Goal: Communication & Community: Participate in discussion

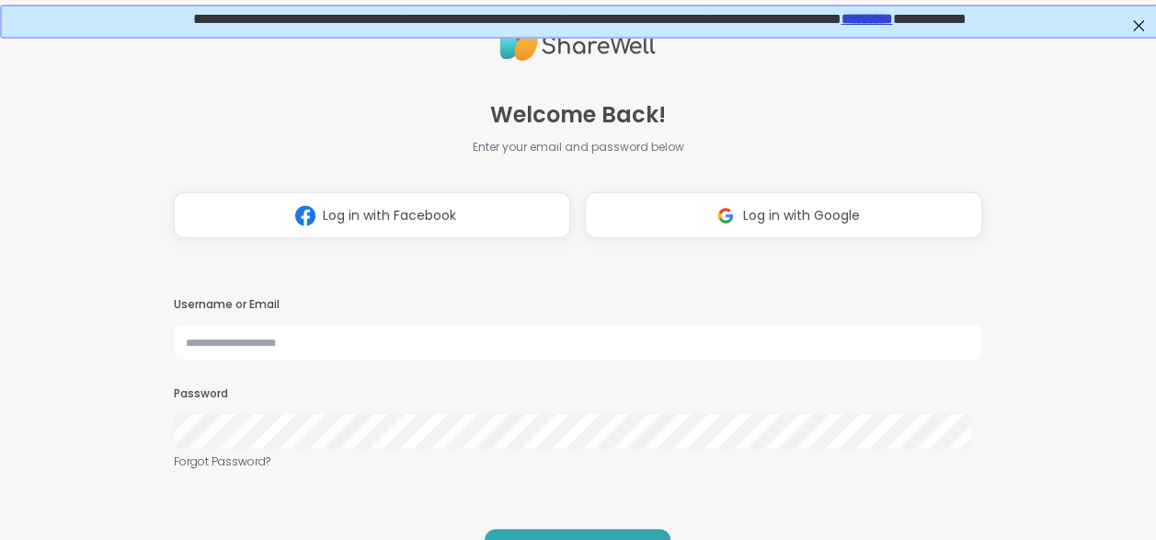
click at [331, 324] on div "Username or Email" at bounding box center [578, 328] width 809 height 63
click at [325, 355] on input "*" at bounding box center [578, 342] width 809 height 37
type input "*******"
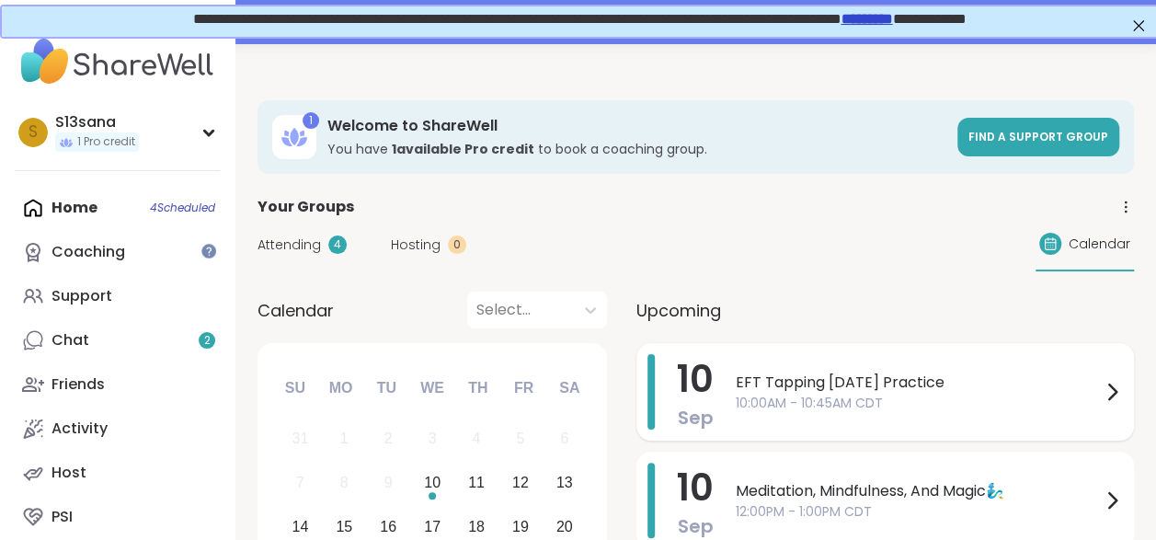
click at [804, 415] on div "EFT Tapping [DATE] Practice 10:00AM - 10:45AM CDT" at bounding box center [929, 391] width 387 height 75
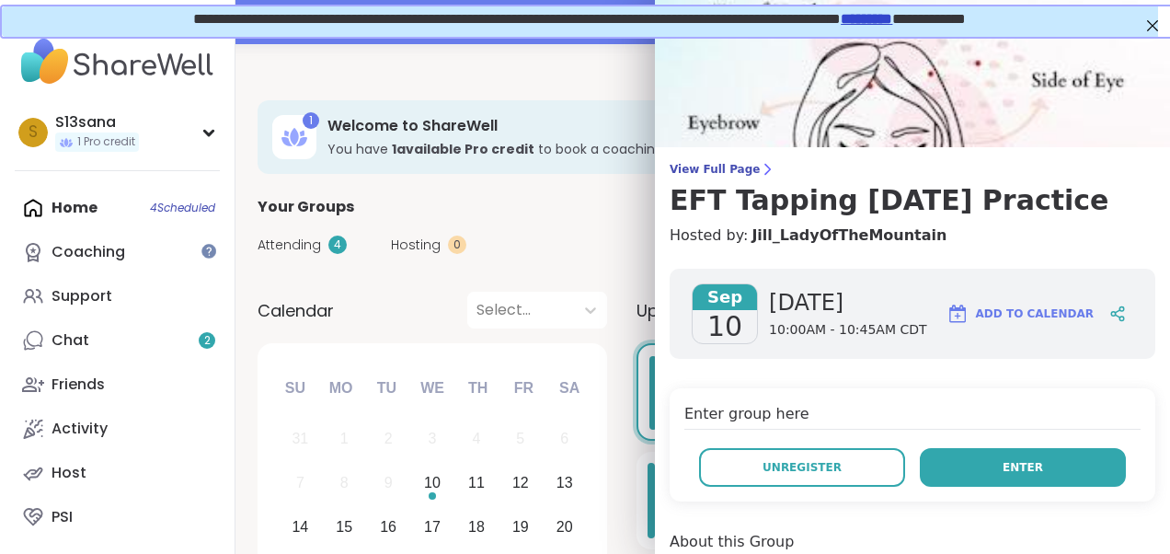
click at [968, 477] on button "Enter" at bounding box center [1023, 467] width 206 height 39
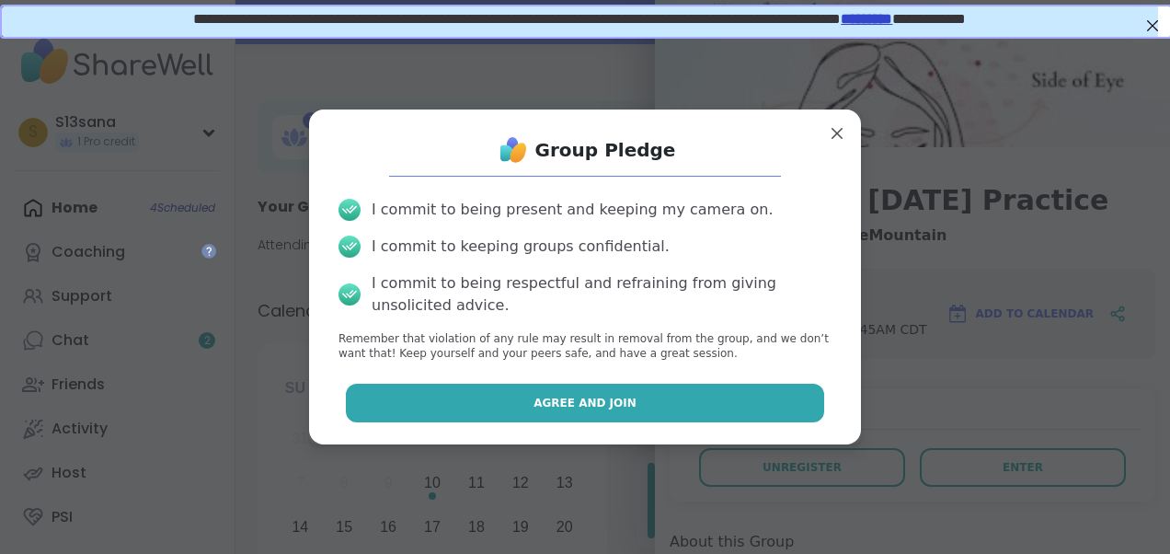
click at [692, 397] on button "Agree and Join" at bounding box center [585, 403] width 479 height 39
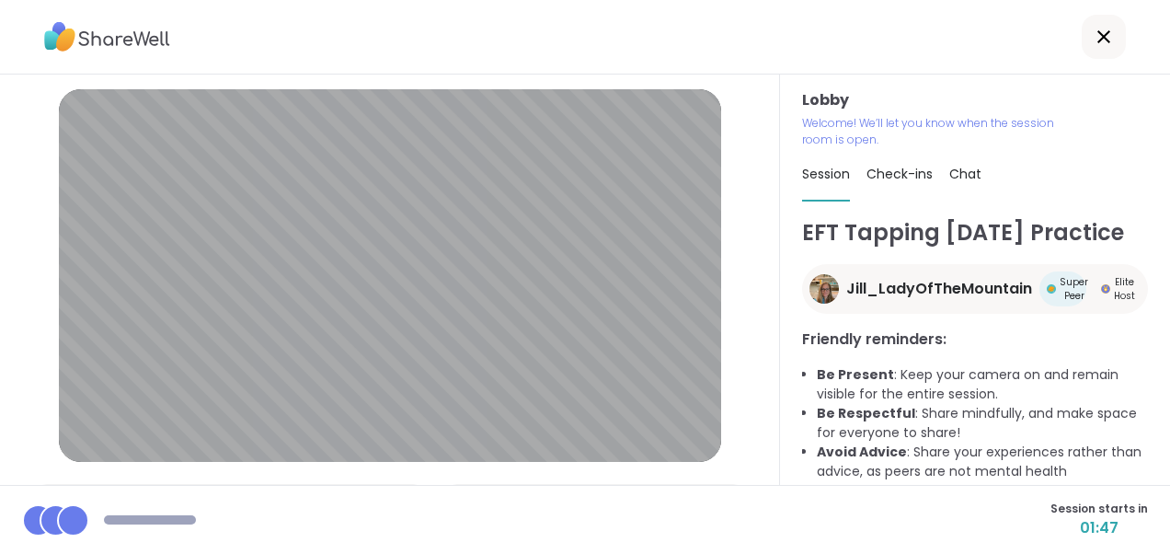
drag, startPoint x: 755, startPoint y: 173, endPoint x: 760, endPoint y: 221, distance: 48.1
click at [760, 221] on div "Lobby | Default - Microphone Array (Realtek(R) Audio) | Integrated Webcam (1bcf…" at bounding box center [390, 280] width 780 height 410
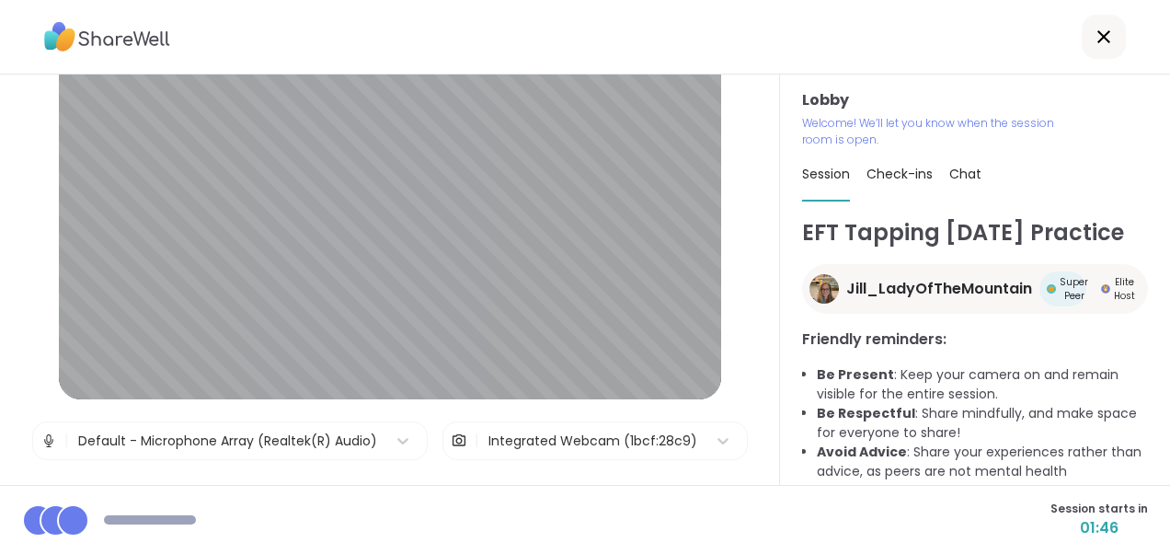
scroll to position [94, 0]
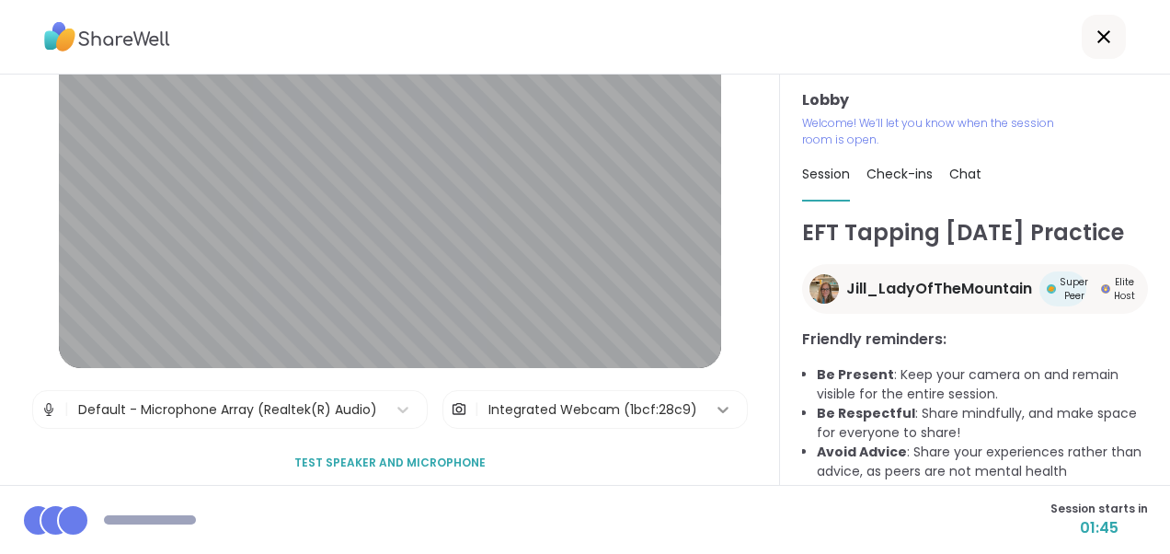
click at [714, 410] on icon at bounding box center [723, 409] width 18 height 18
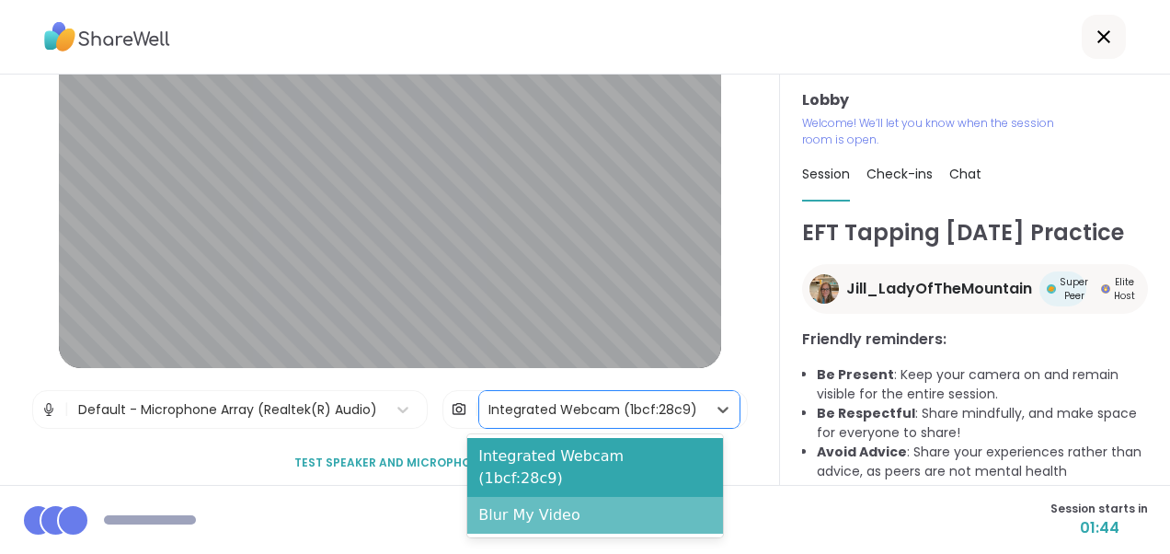
click at [614, 497] on div "Blur My Video" at bounding box center [595, 515] width 256 height 37
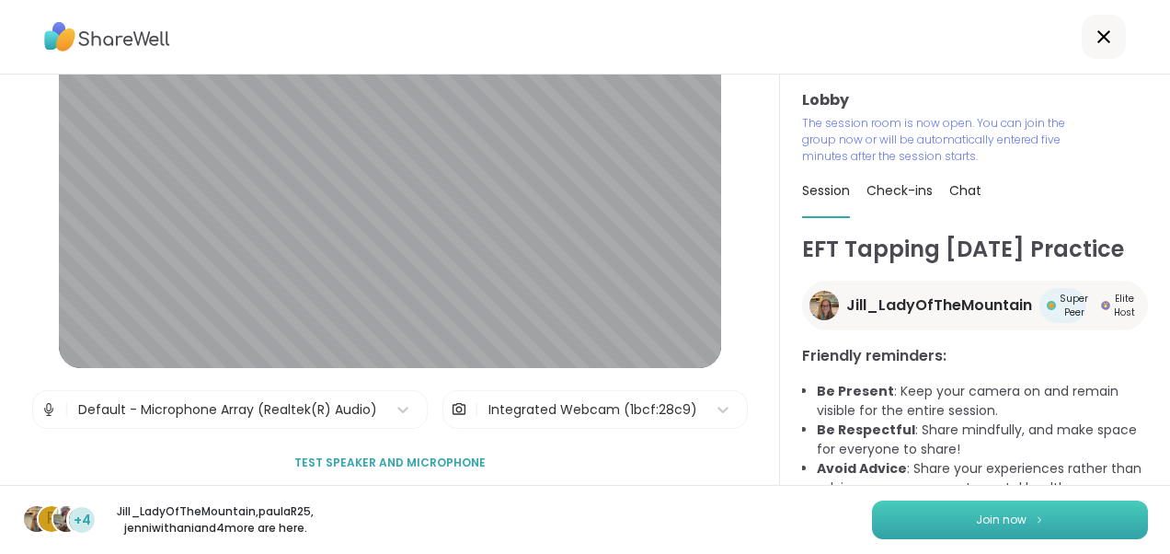
click at [901, 529] on button "Join now" at bounding box center [1010, 519] width 276 height 39
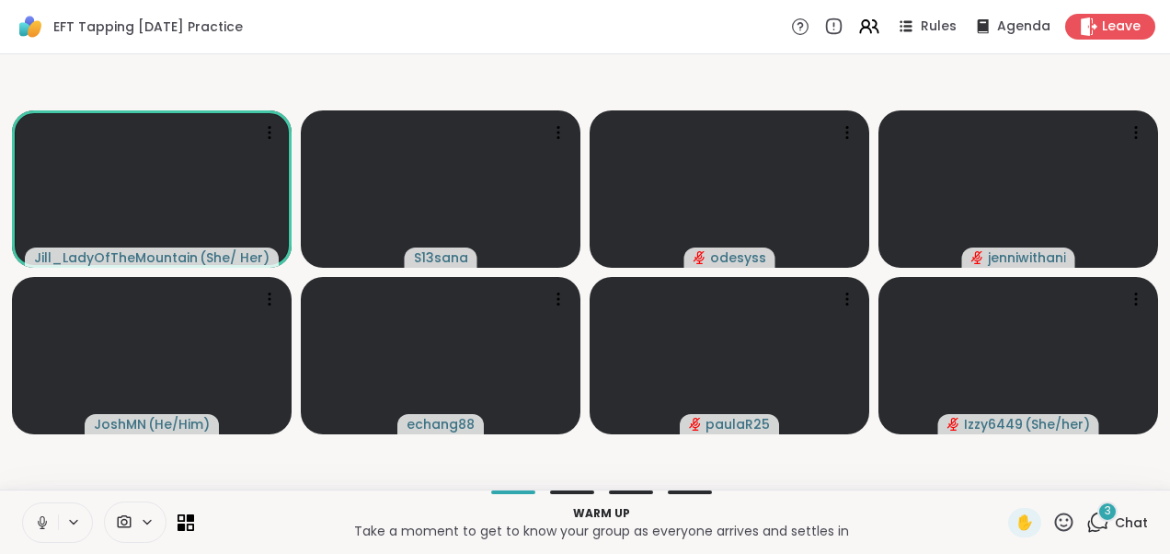
click at [40, 528] on icon at bounding box center [42, 527] width 5 height 1
click at [1100, 520] on div "4 Chat" at bounding box center [1117, 522] width 62 height 29
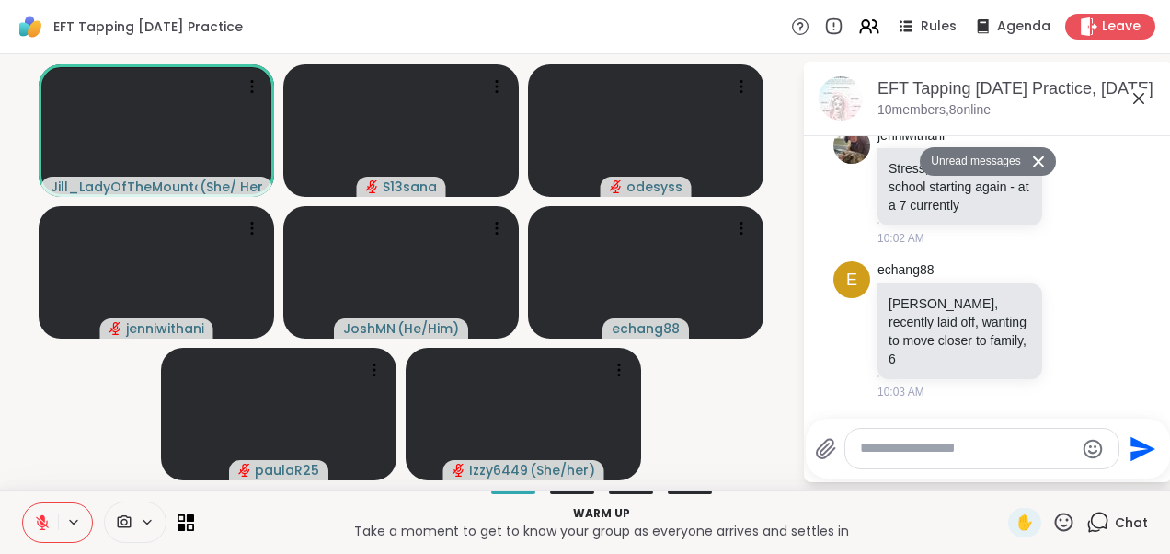
scroll to position [1251, 0]
click at [936, 453] on textarea "Type your message" at bounding box center [967, 448] width 214 height 19
type textarea "**********"
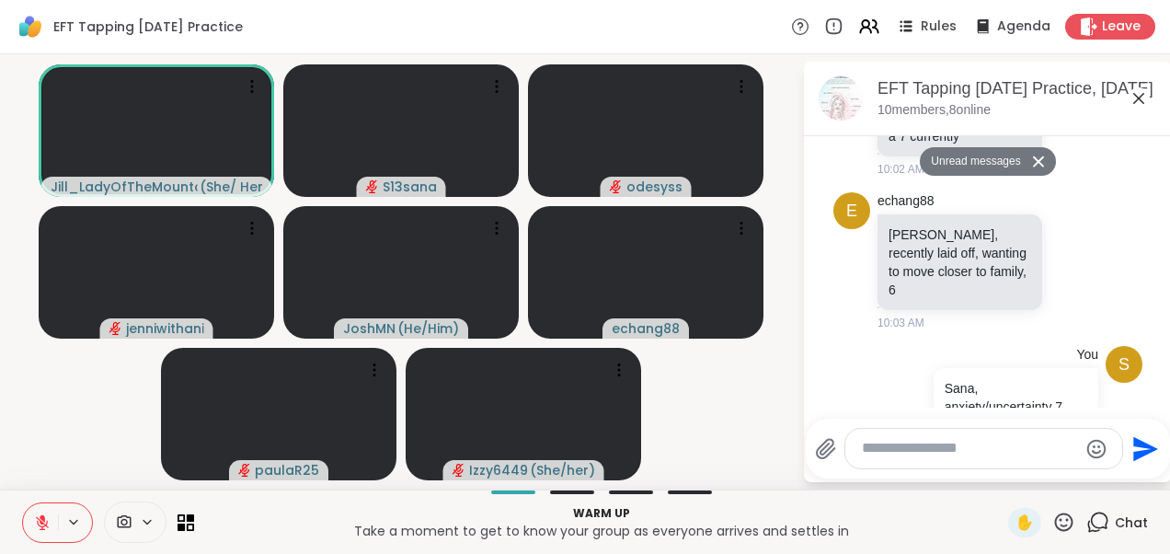
scroll to position [1323, 0]
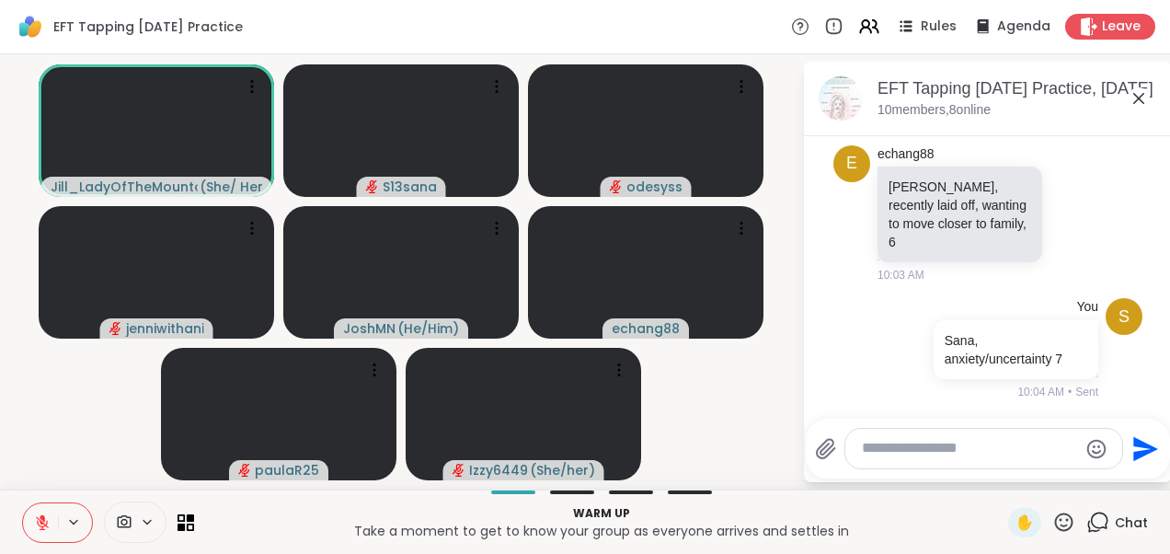
click at [1140, 97] on icon at bounding box center [1138, 98] width 11 height 11
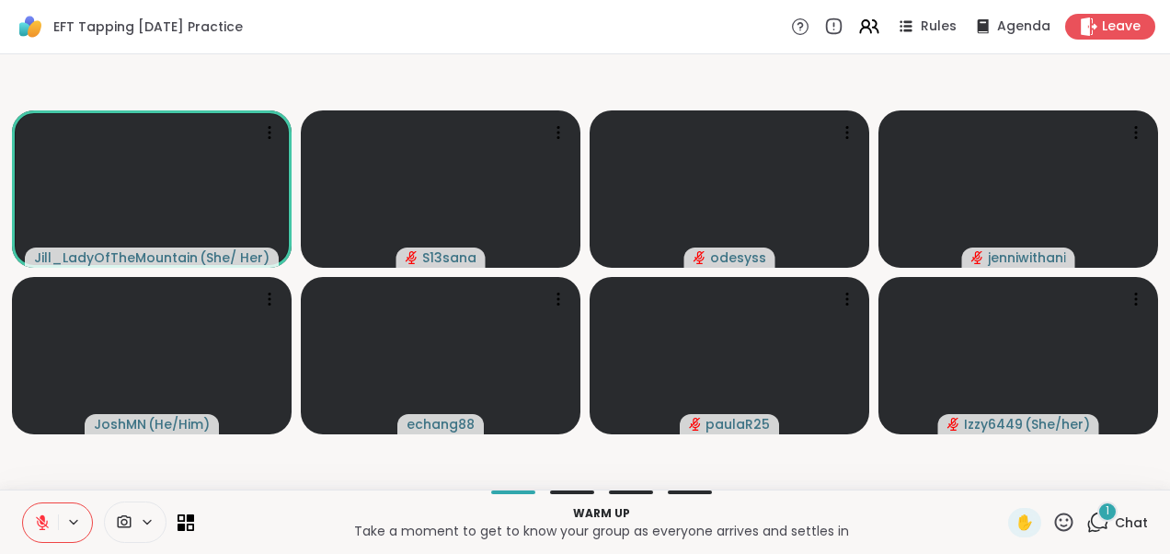
click at [1097, 515] on div "1" at bounding box center [1107, 511] width 20 height 20
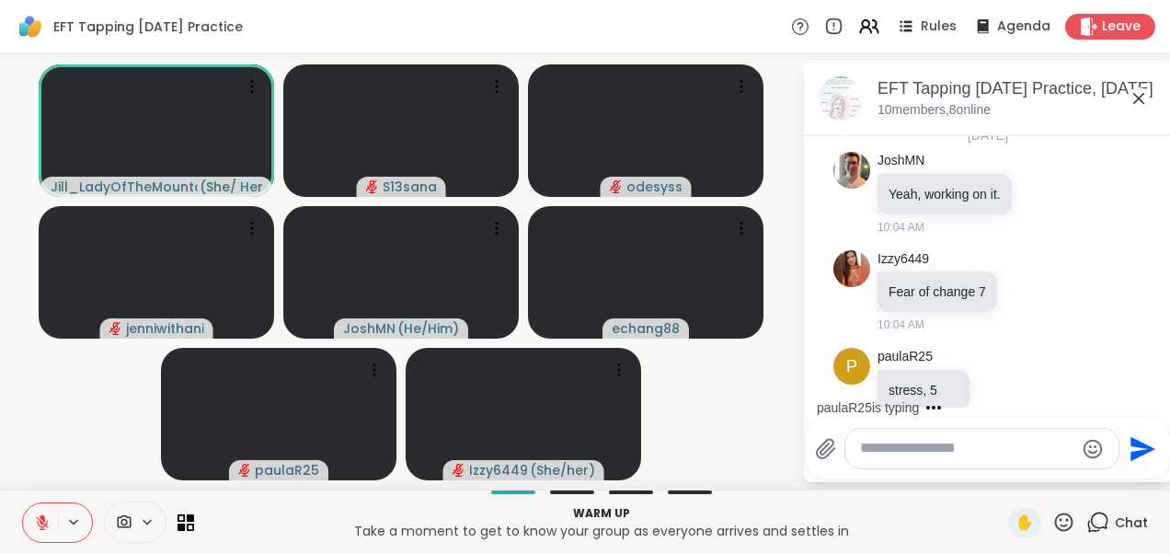
scroll to position [1634, 0]
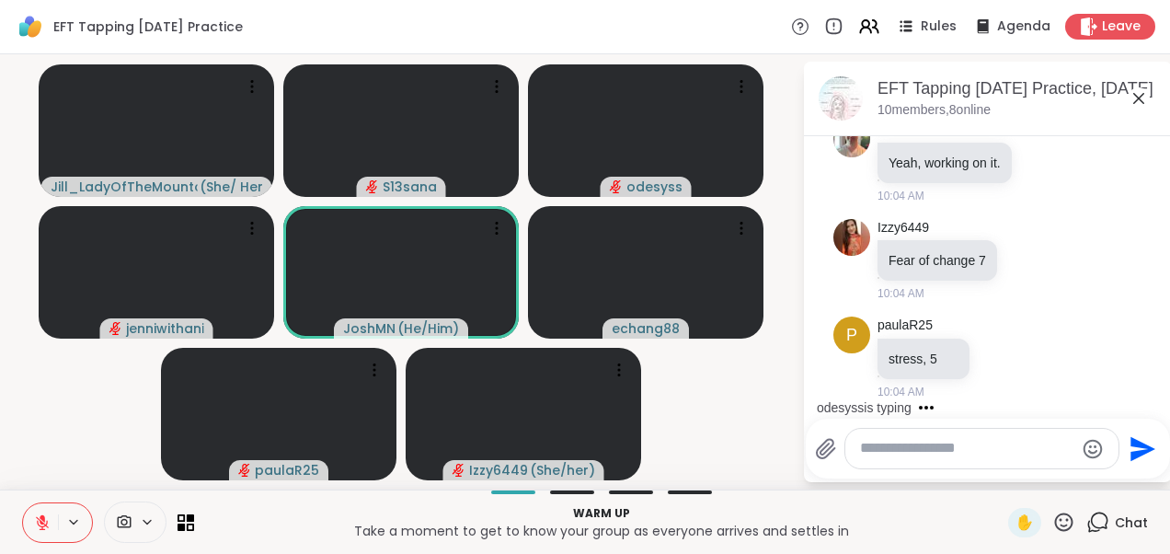
click at [113, 407] on video-player-container "Jill_LadyOfTheMountain ( She/ Her ) S13sana odesyss jenniwithani JoshMN ( He/Hi…" at bounding box center [401, 272] width 780 height 420
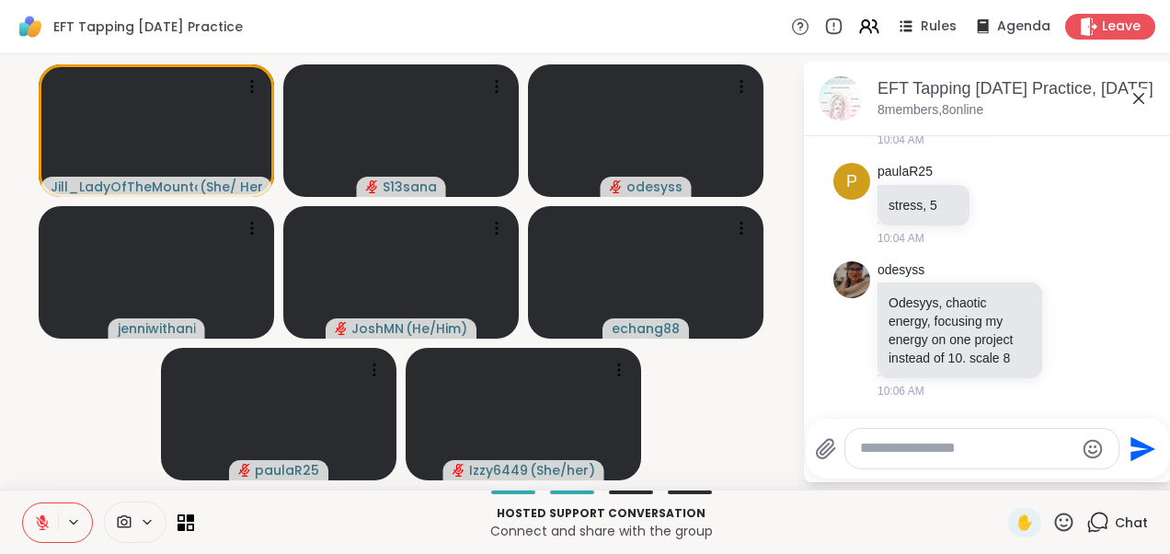
scroll to position [1805, 0]
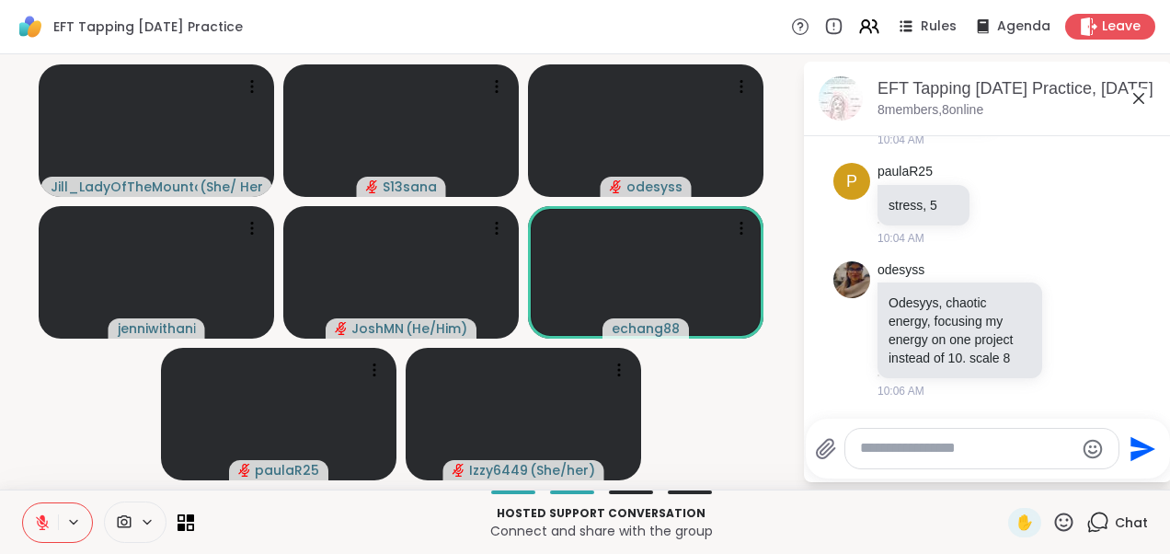
click at [40, 522] on icon at bounding box center [42, 522] width 13 height 13
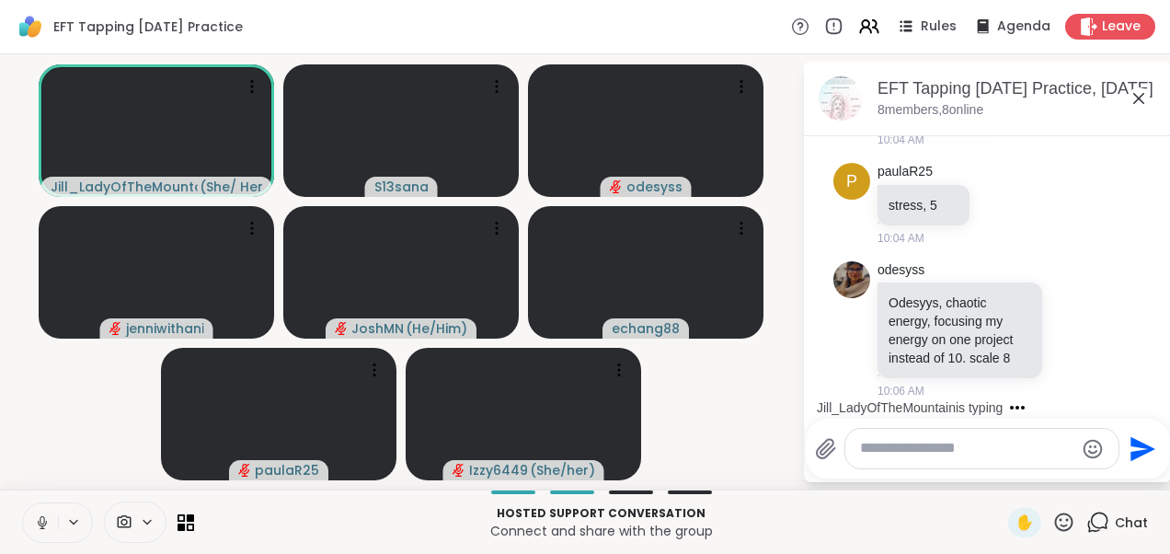
click at [37, 523] on icon at bounding box center [42, 522] width 17 height 17
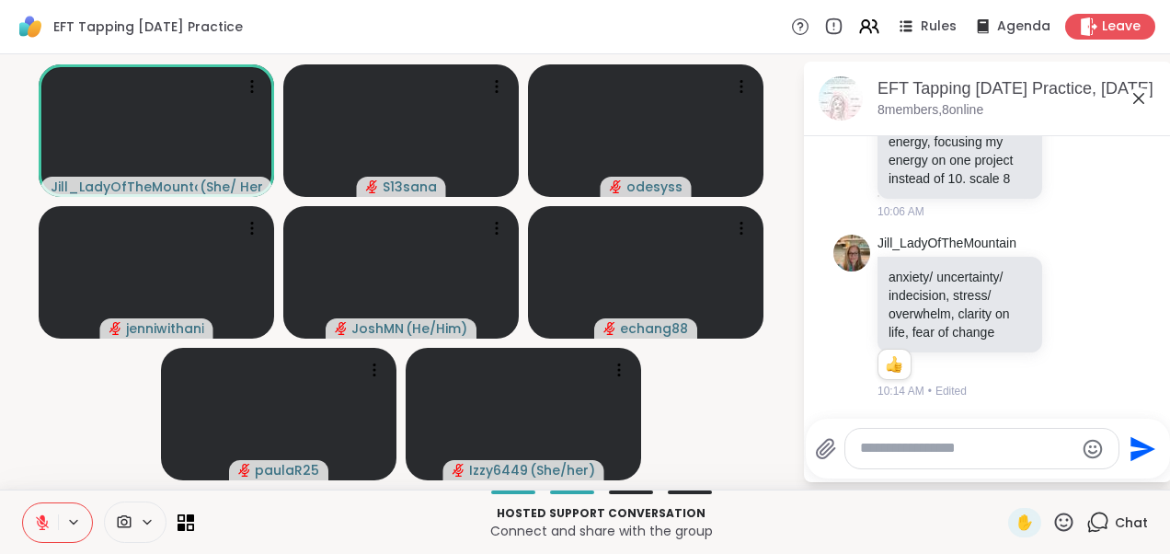
scroll to position [1983, 0]
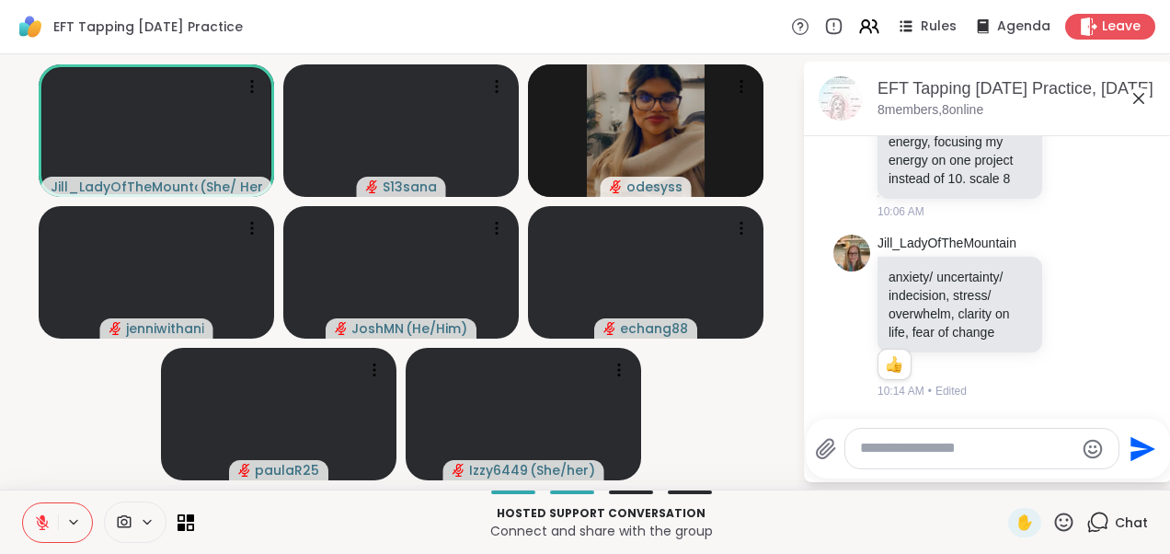
click at [1132, 96] on icon at bounding box center [1139, 98] width 22 height 22
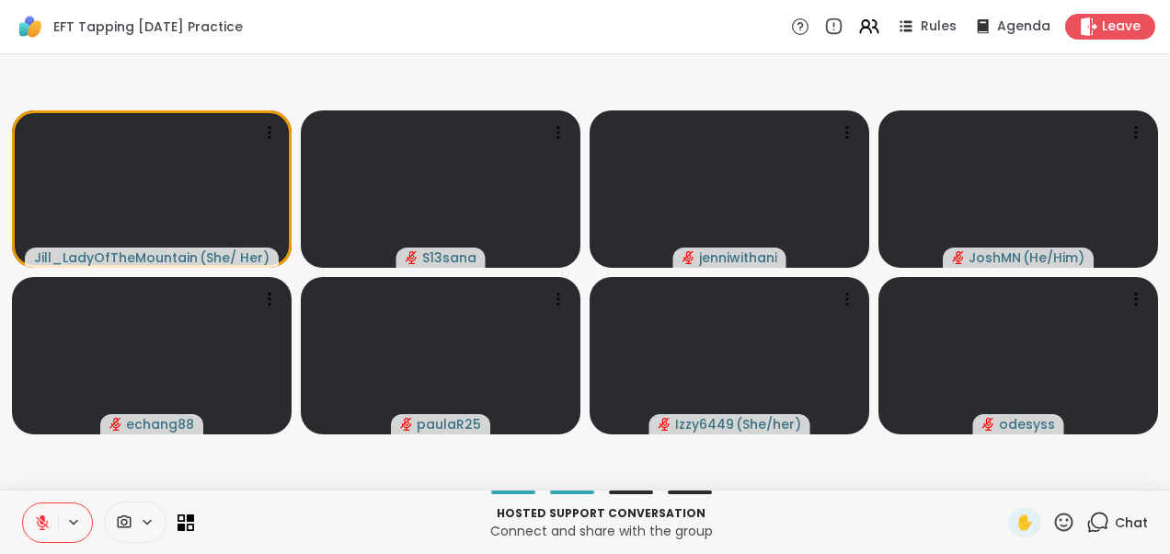
click at [63, 68] on video-player-container "[PERSON_NAME] ( She/ Her ) S13sana [PERSON_NAME] ( He/Him ) echang88 paulaR25 I…" at bounding box center [585, 272] width 1148 height 420
click at [98, 74] on video-player-container "[PERSON_NAME] ( She/ Her ) S13sana [PERSON_NAME] ( He/Him ) echang88 paulaR25 I…" at bounding box center [585, 272] width 1148 height 420
drag, startPoint x: 414, startPoint y: 383, endPoint x: 815, endPoint y: 561, distance: 439.0
click at [815, 553] on html "EFT Tapping [DATE] Practice Rules Agenda Leave Jill_LadyOfTheMountain ( She/ He…" at bounding box center [585, 277] width 1170 height 554
click at [50, 60] on div "[PERSON_NAME] ( She/ Her ) S13sana [PERSON_NAME] ( He/Him ) echang88 paulaR25 I…" at bounding box center [585, 271] width 1170 height 435
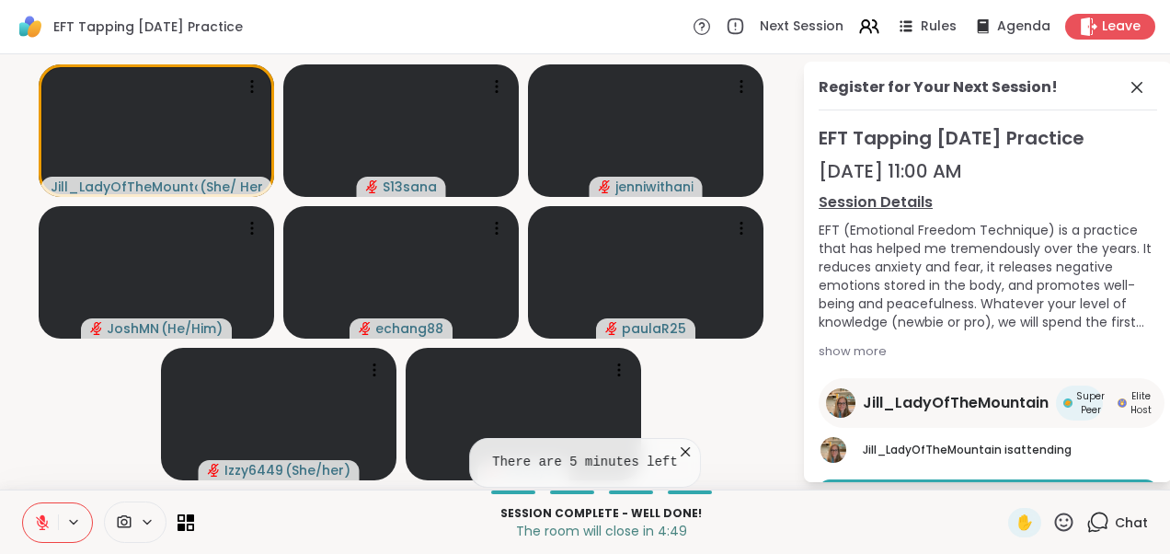
click at [78, 442] on video-player-container "[PERSON_NAME] ( She/ Her ) S13sana [PERSON_NAME] ( He/Him ) echang88 paulaR25 I…" at bounding box center [401, 272] width 780 height 420
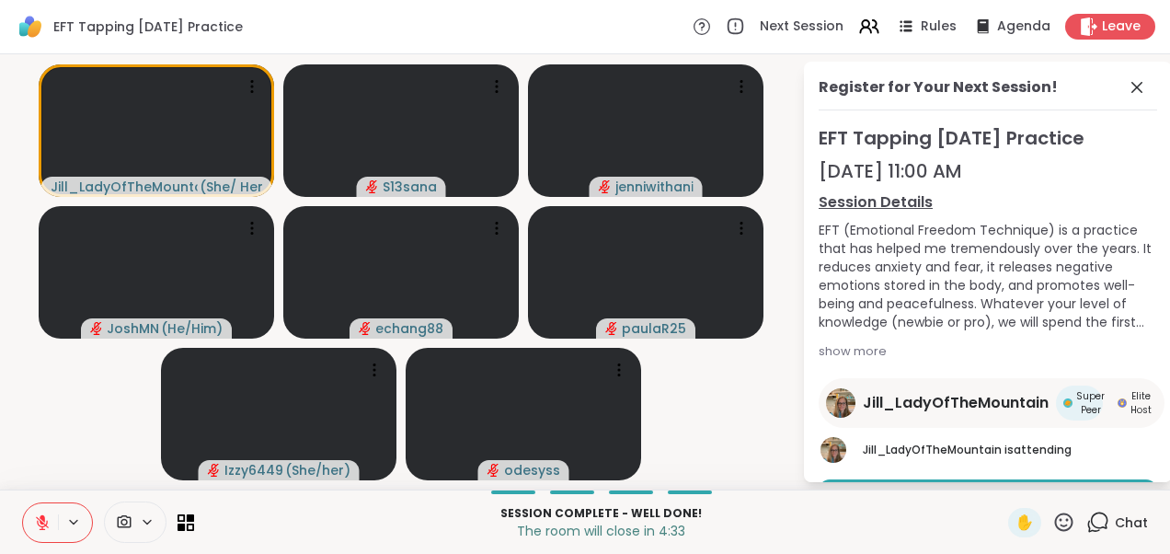
click at [121, 399] on video-player-container "[PERSON_NAME] ( She/ Her ) S13sana [PERSON_NAME] ( He/Him ) echang88 paulaR25 I…" at bounding box center [401, 272] width 780 height 420
click at [1128, 87] on icon at bounding box center [1137, 87] width 22 height 22
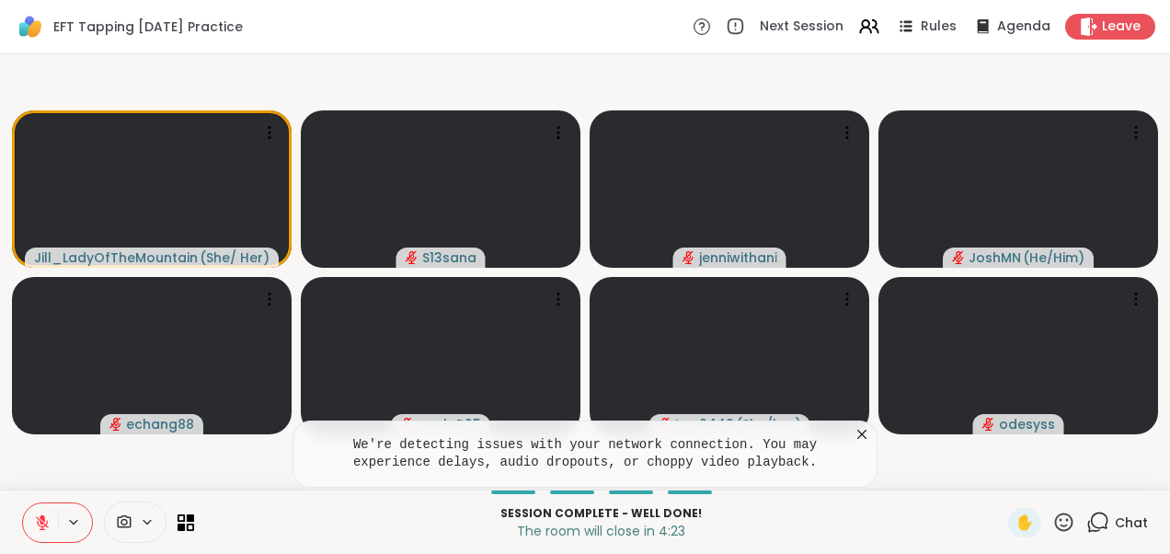
click at [1089, 518] on icon at bounding box center [1097, 522] width 23 height 23
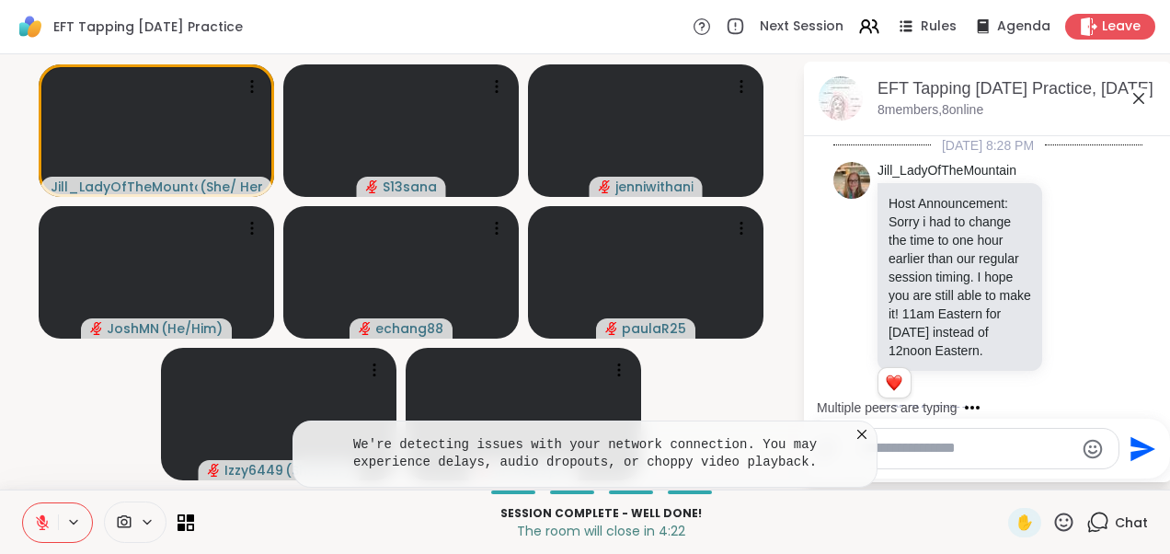
scroll to position [1965, 0]
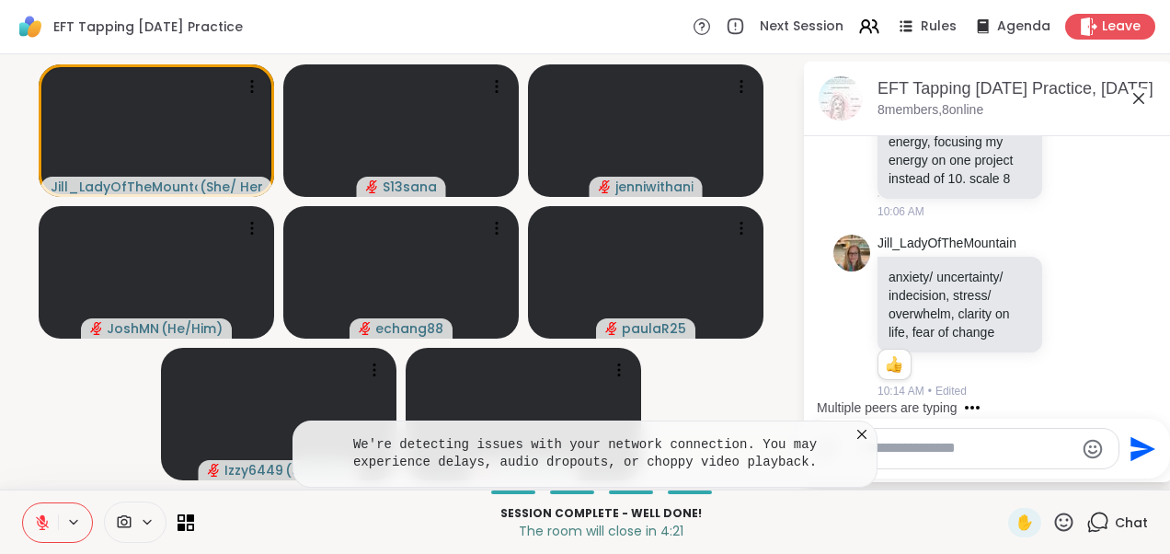
click at [864, 435] on icon at bounding box center [862, 434] width 18 height 18
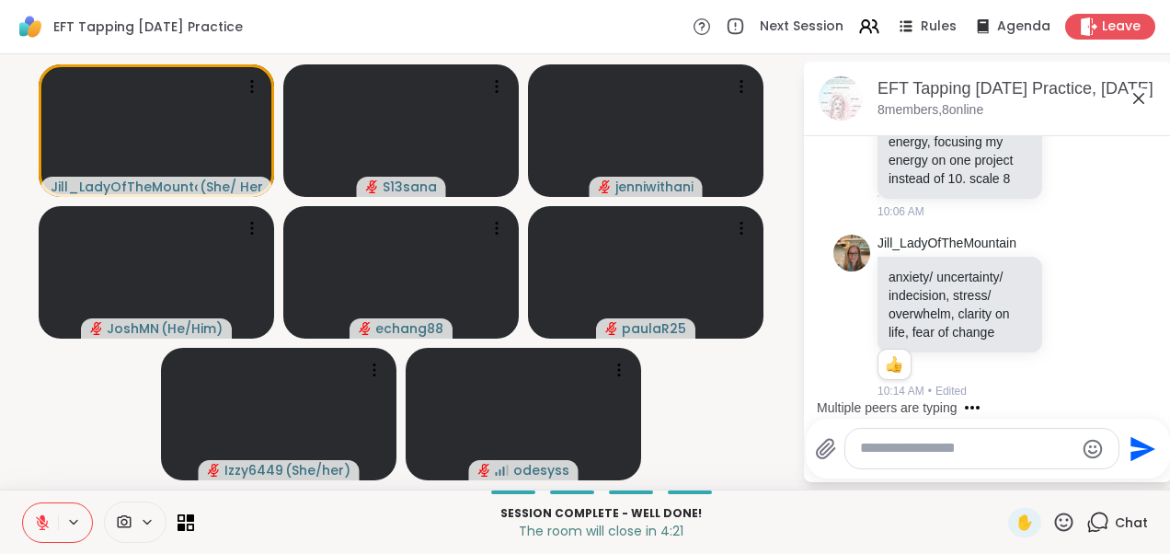
click at [940, 455] on textarea "Type your message" at bounding box center [967, 448] width 214 height 19
type textarea "******"
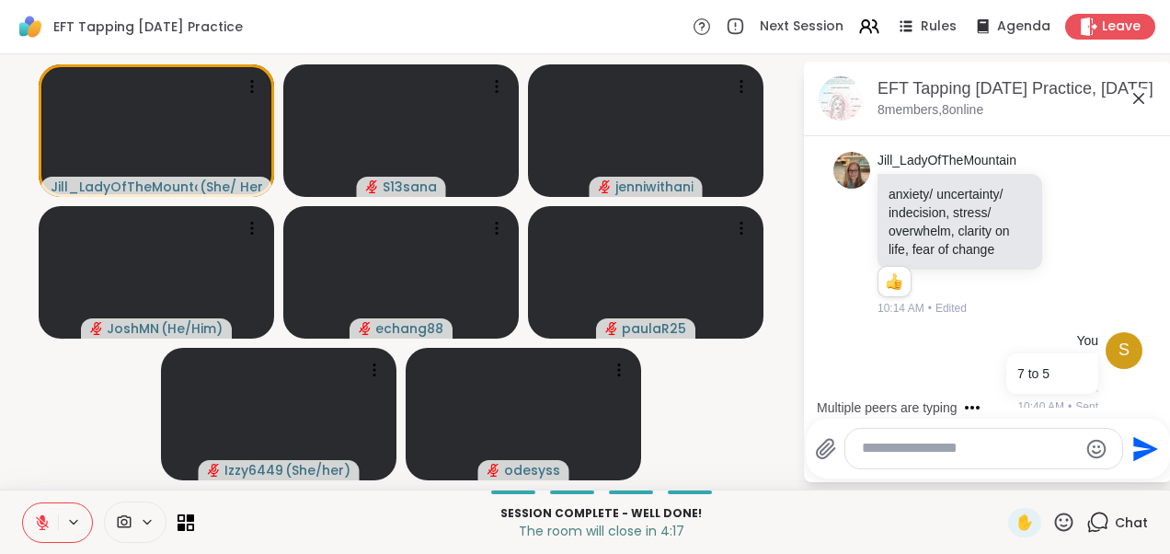
scroll to position [2062, 0]
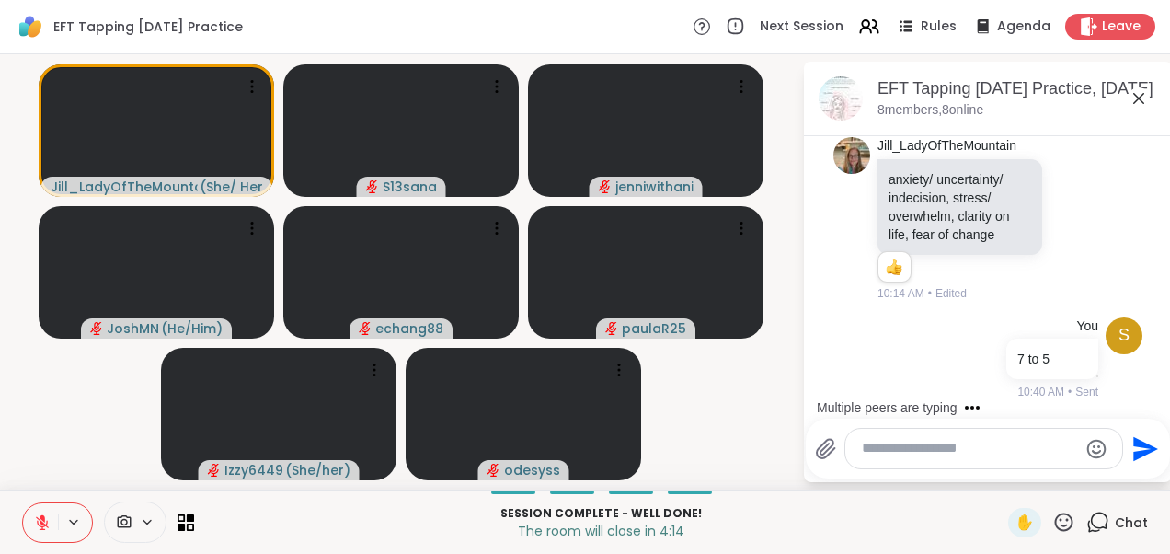
click at [1139, 98] on icon at bounding box center [1138, 98] width 11 height 11
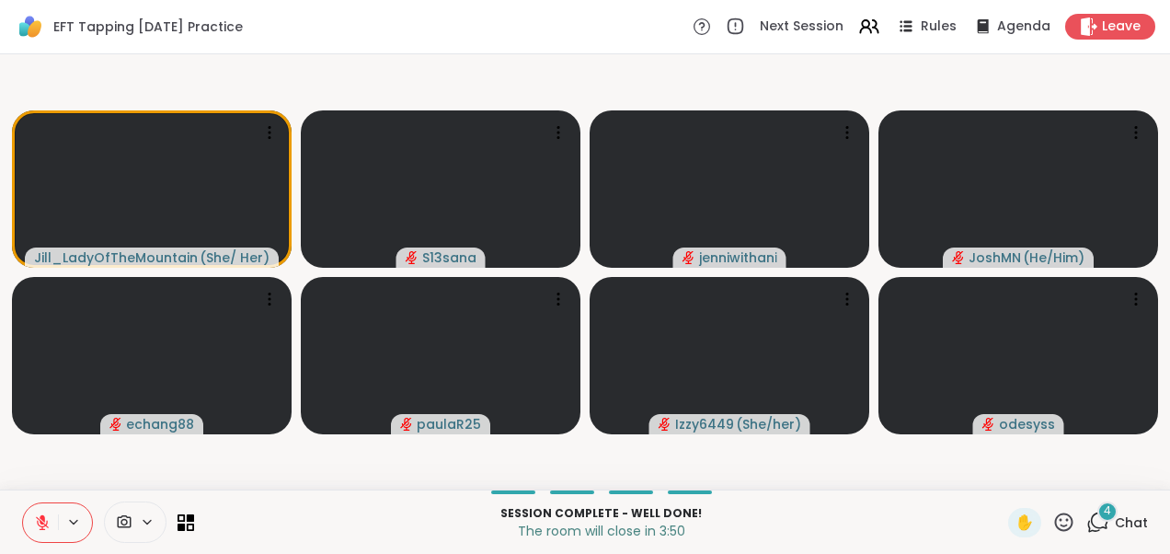
click at [1099, 517] on div "4" at bounding box center [1107, 511] width 20 height 20
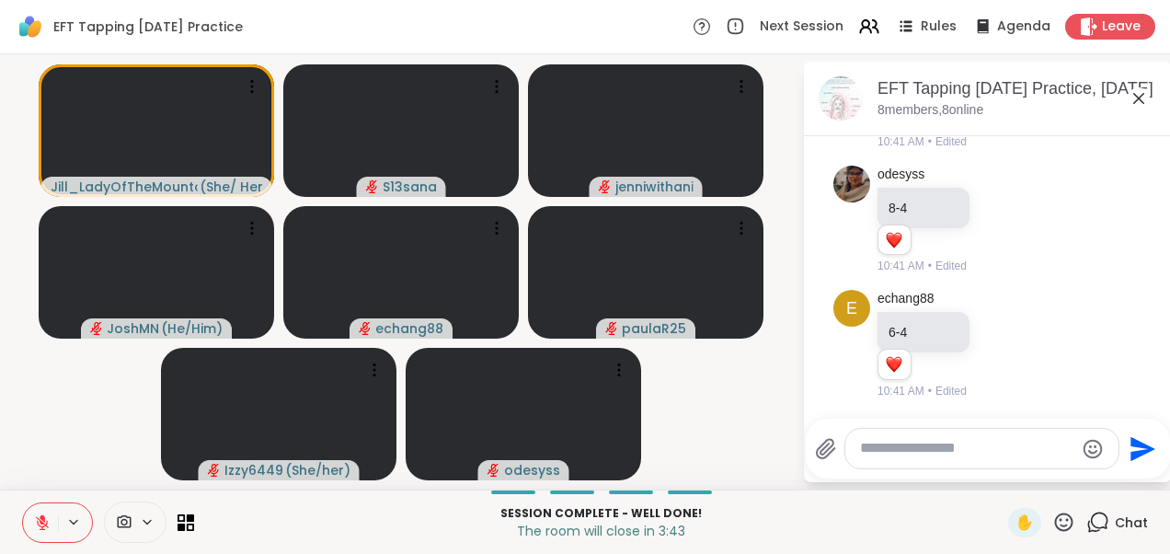
scroll to position [2728, 0]
click at [1141, 98] on icon at bounding box center [1139, 98] width 22 height 22
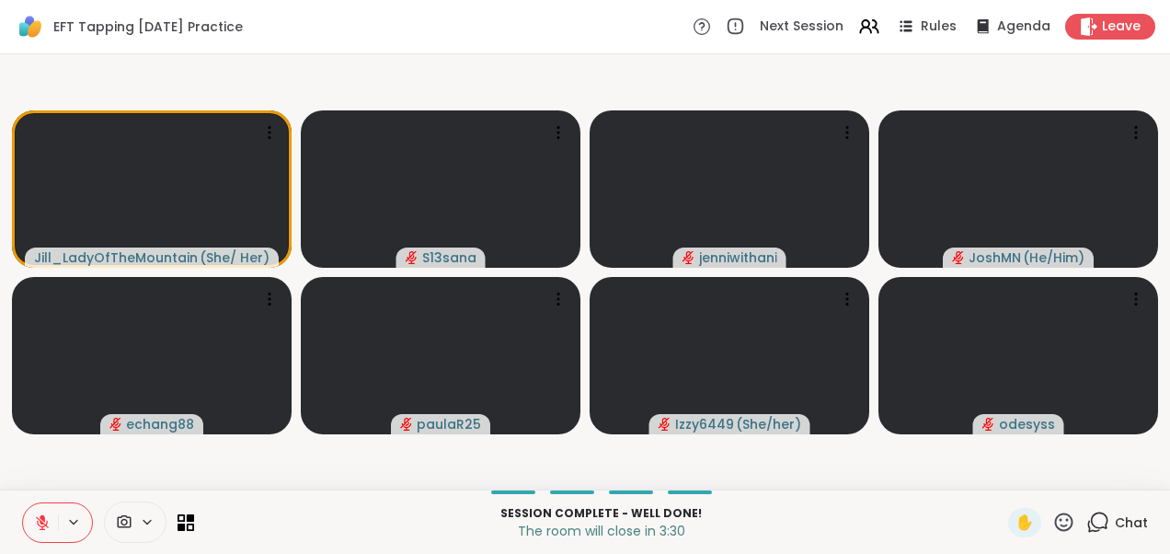
click at [1097, 516] on div "Chat" at bounding box center [1117, 522] width 62 height 29
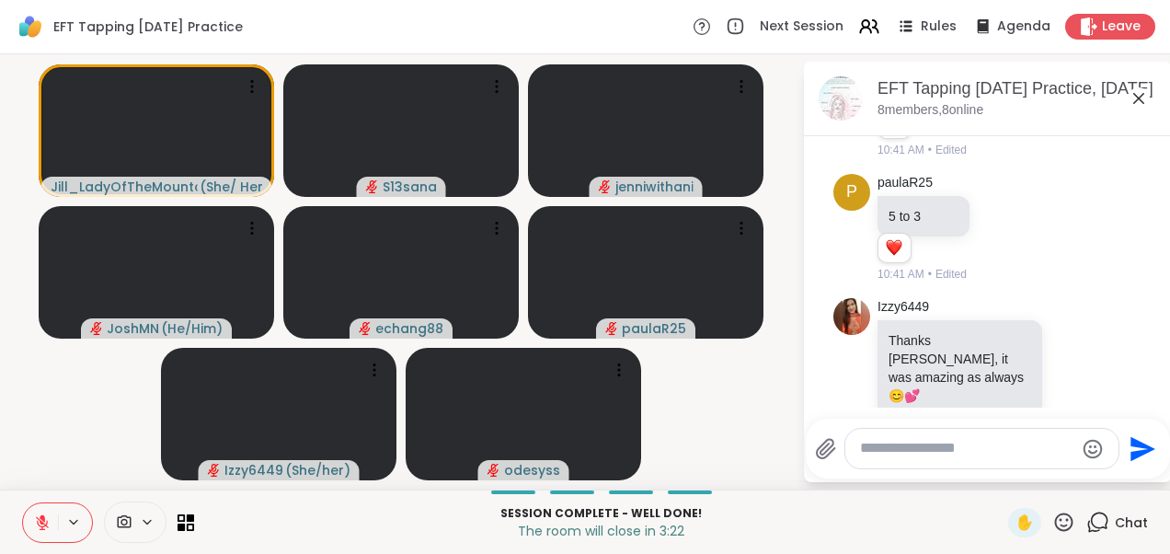
scroll to position [2228, 0]
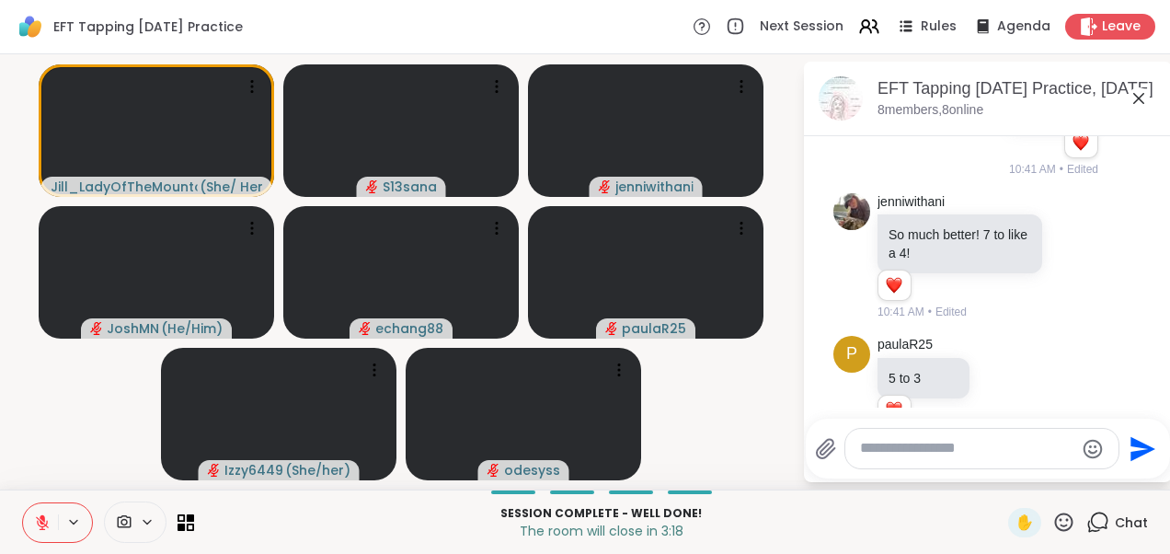
click at [1142, 89] on icon at bounding box center [1139, 98] width 22 height 22
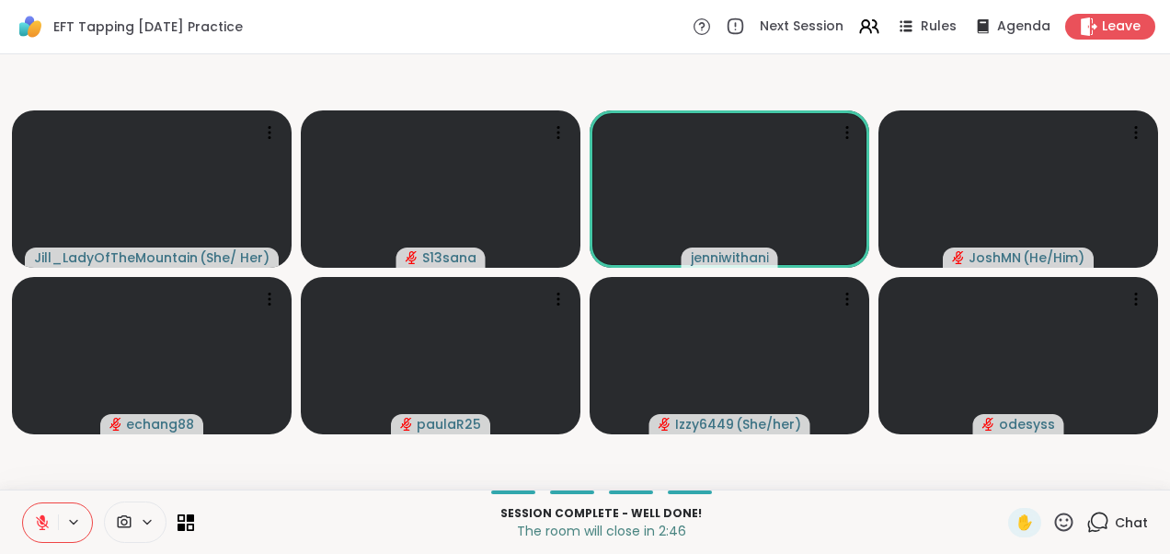
click at [39, 517] on icon at bounding box center [42, 522] width 17 height 17
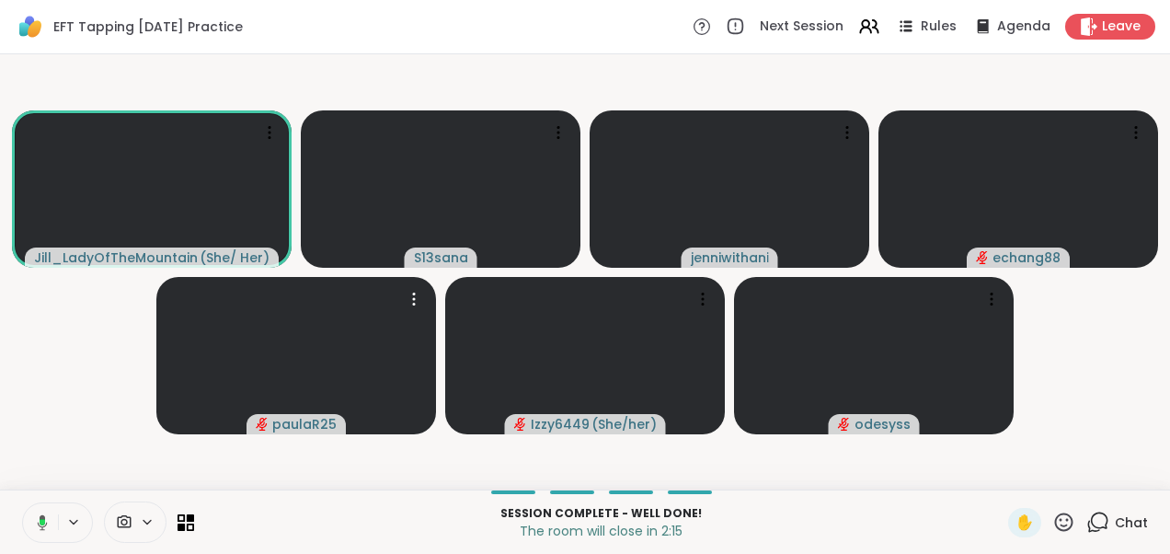
drag, startPoint x: 308, startPoint y: 344, endPoint x: 75, endPoint y: 346, distance: 233.7
click at [75, 346] on video-player-container "[PERSON_NAME] ( She/ Her ) S13sana jenniwithani echang88 paulaR25 Izzy6449 ( Sh…" at bounding box center [585, 272] width 1148 height 420
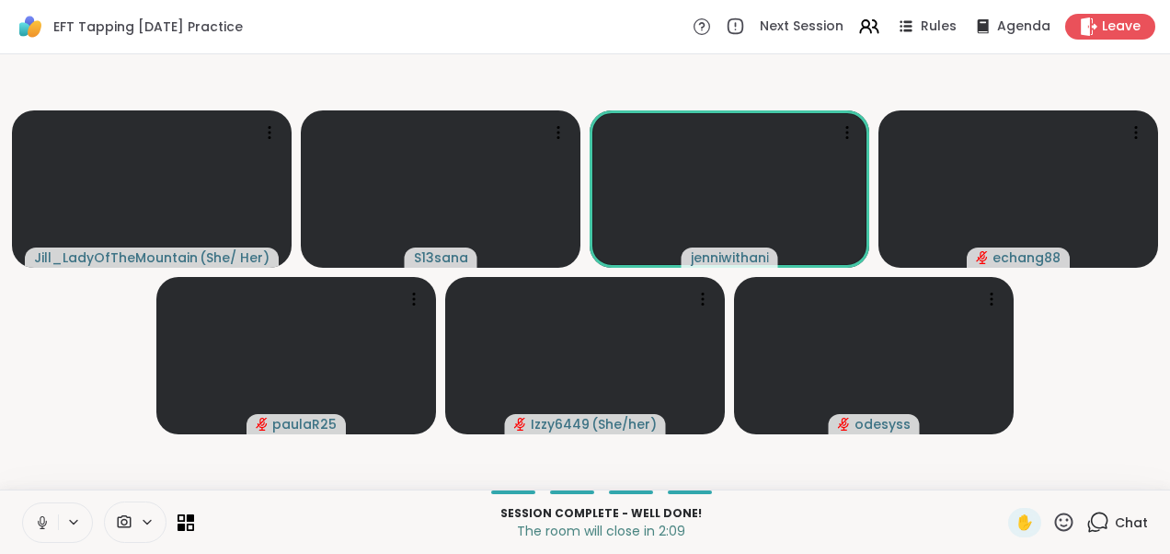
click at [38, 525] on icon at bounding box center [42, 522] width 17 height 17
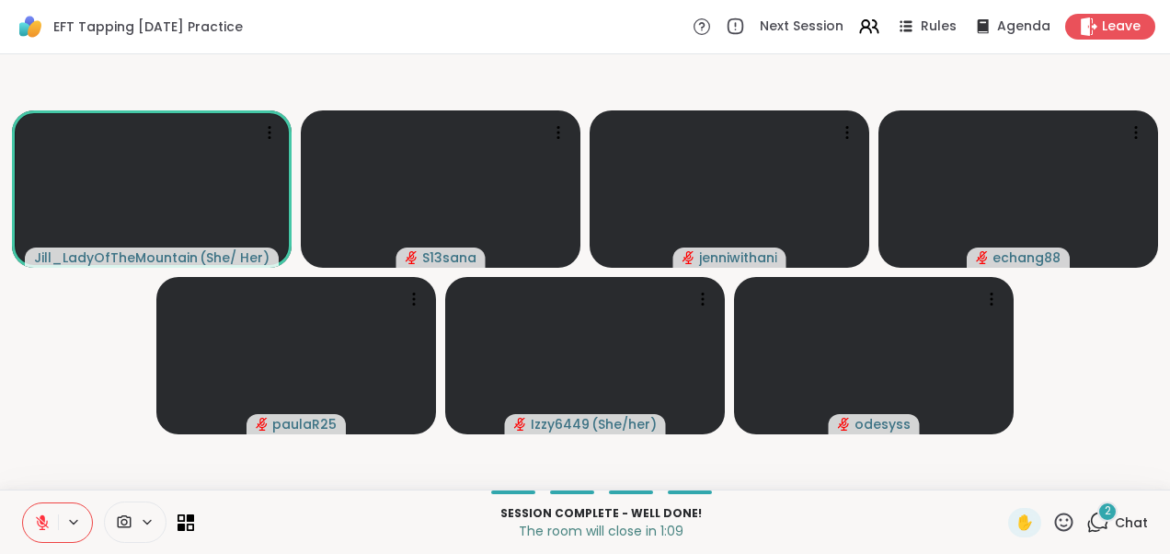
click at [1091, 532] on icon at bounding box center [1097, 522] width 23 height 23
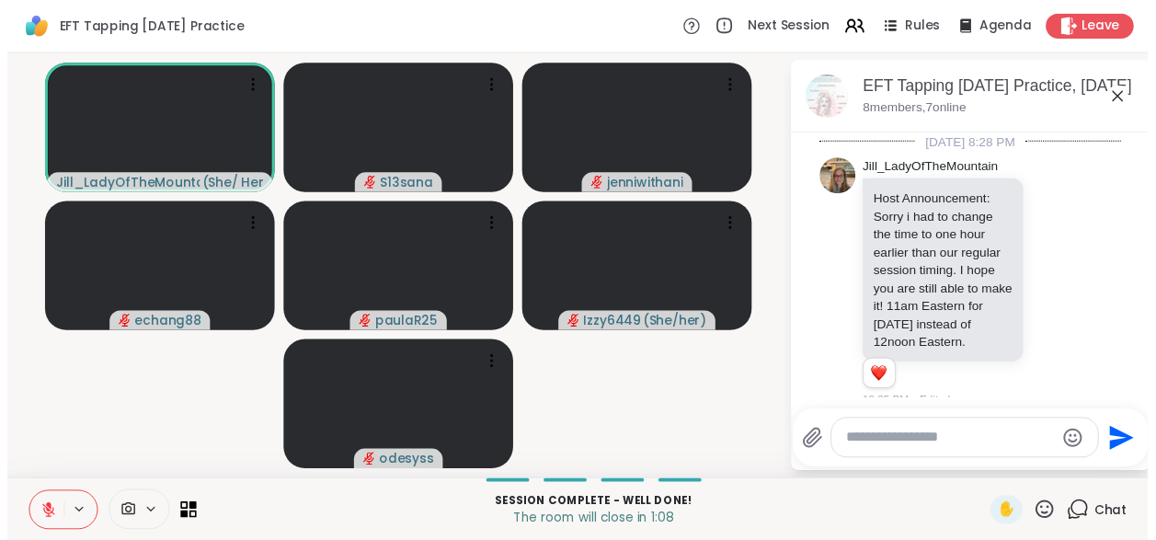
scroll to position [3164, 0]
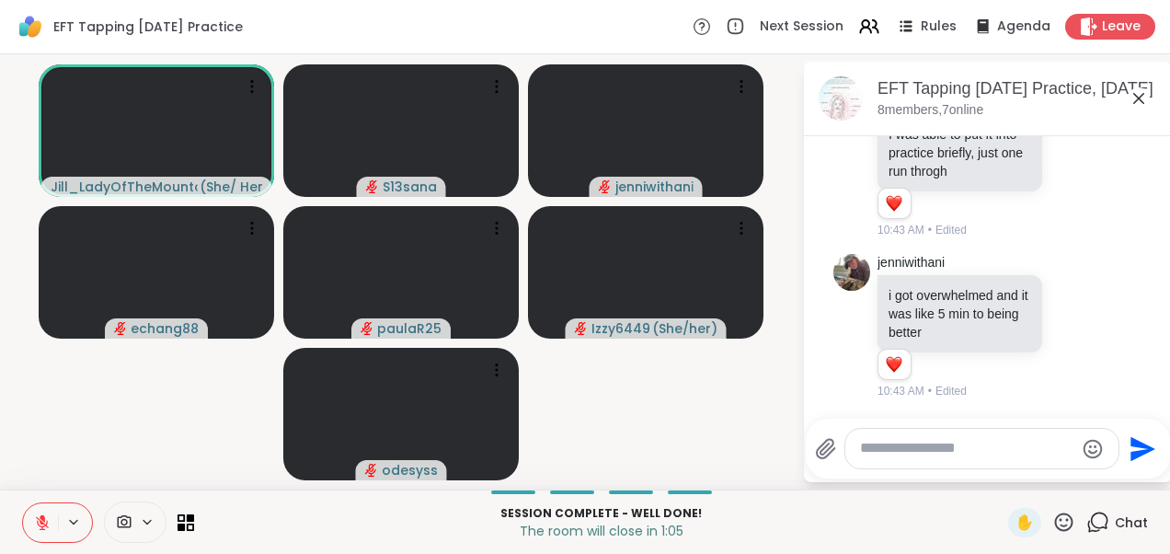
click at [1142, 102] on icon at bounding box center [1138, 98] width 11 height 11
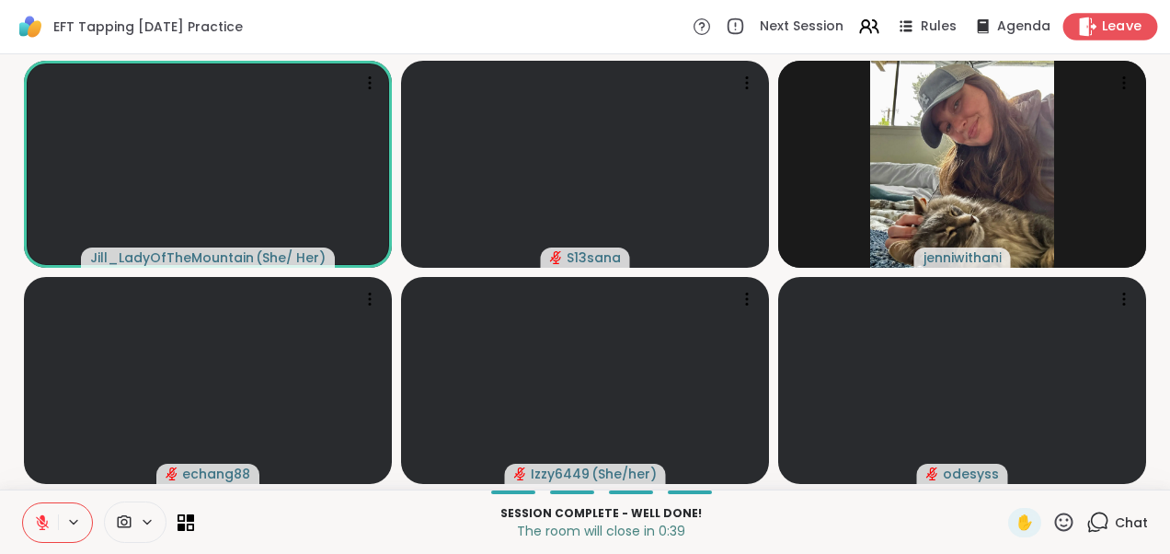
click at [1080, 27] on icon at bounding box center [1088, 26] width 17 height 19
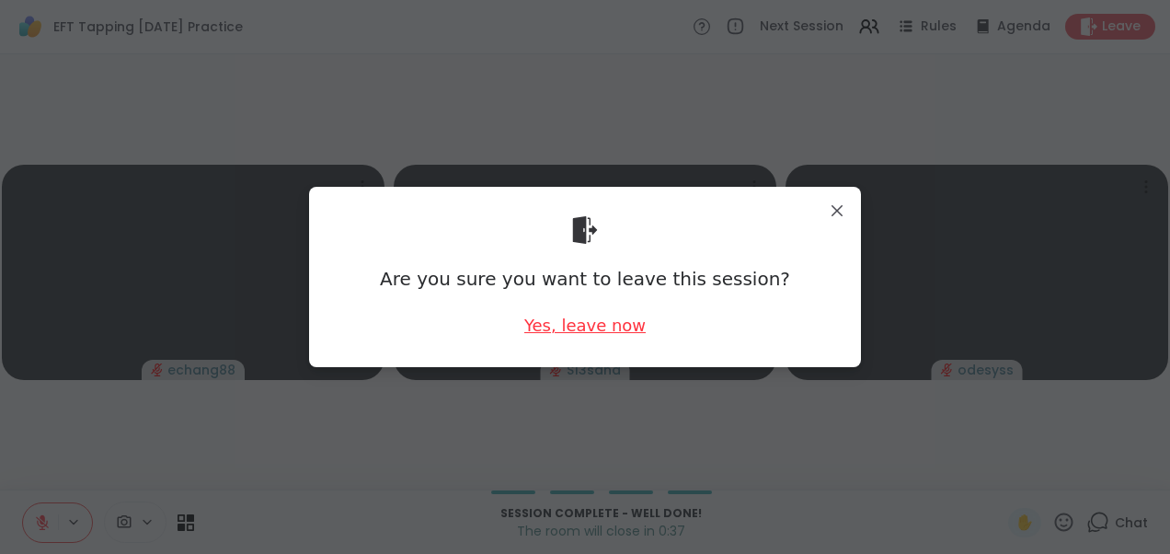
click at [573, 320] on div "Yes, leave now" at bounding box center [584, 325] width 121 height 23
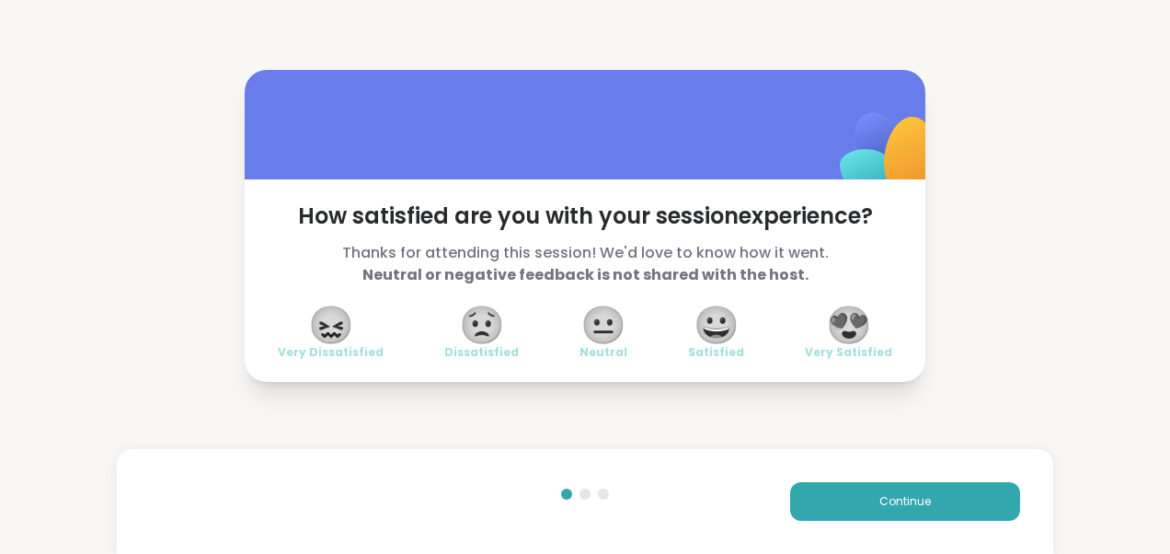
click at [844, 327] on span "😍" at bounding box center [849, 324] width 46 height 33
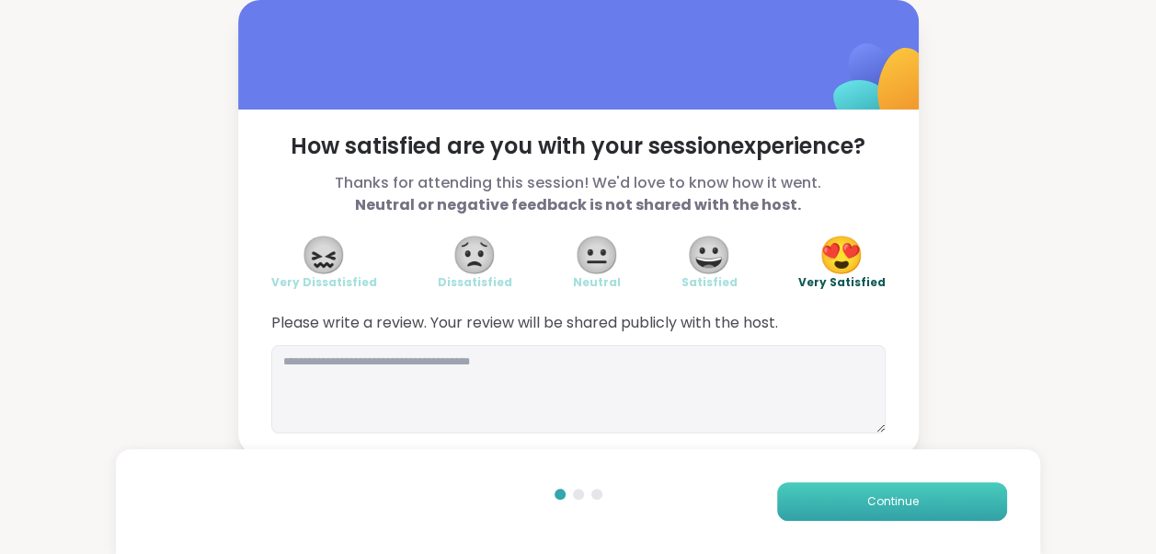
click at [866, 502] on button "Continue" at bounding box center [892, 501] width 230 height 39
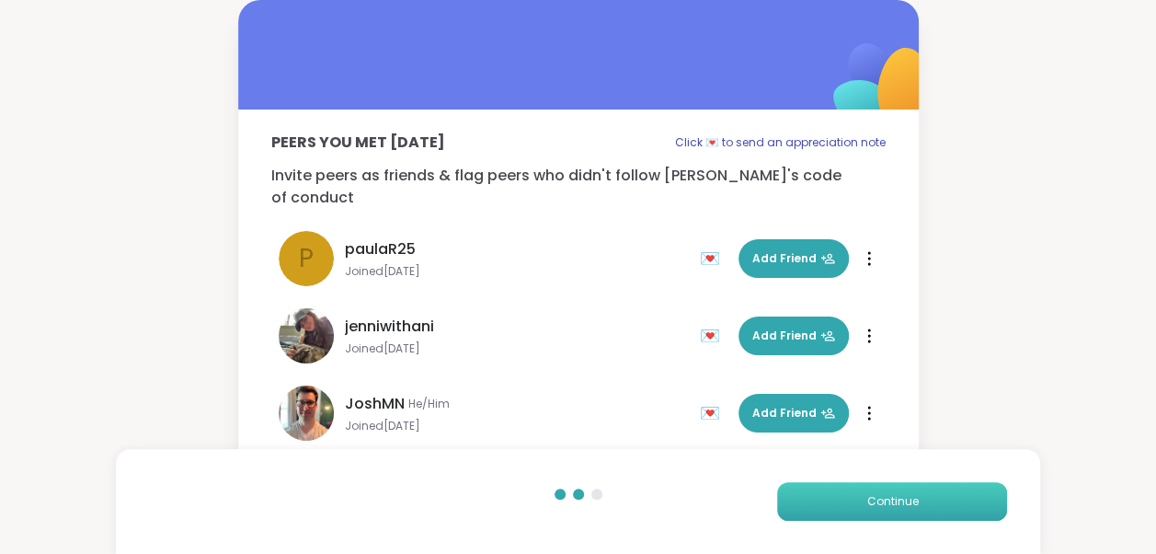
click at [866, 502] on button "Continue" at bounding box center [892, 501] width 230 height 39
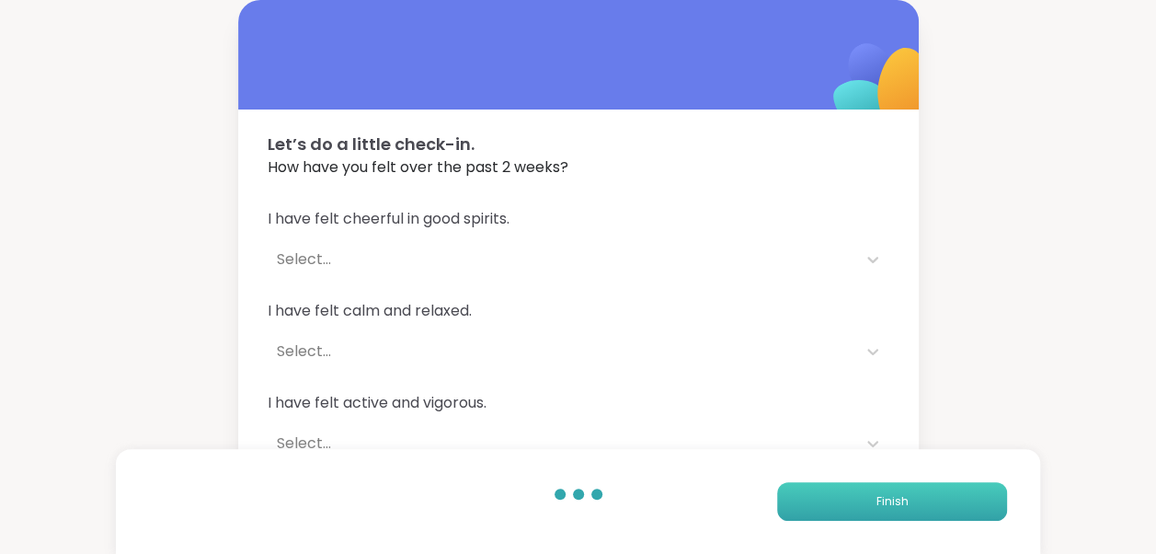
click at [866, 502] on button "Finish" at bounding box center [892, 501] width 230 height 39
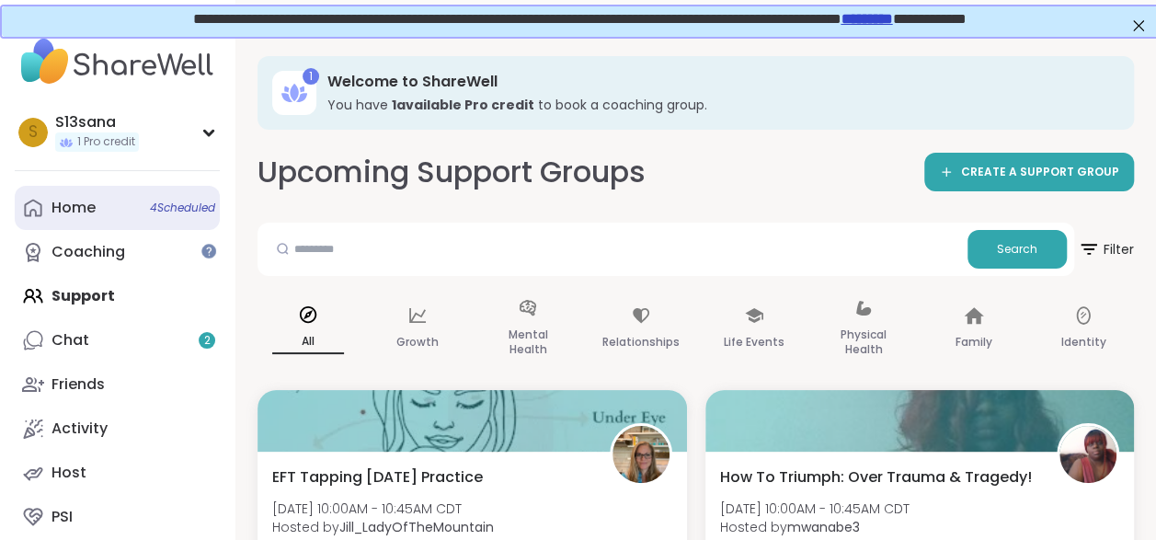
click at [170, 194] on link "Home 4 Scheduled" at bounding box center [117, 208] width 205 height 44
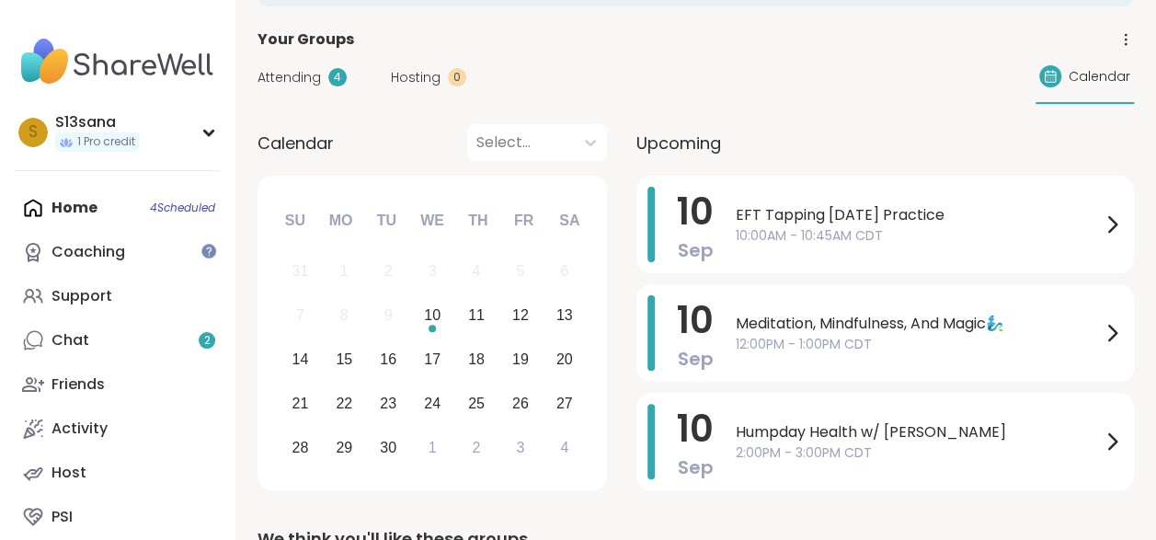
scroll to position [127, 0]
